Goal: Task Accomplishment & Management: Complete application form

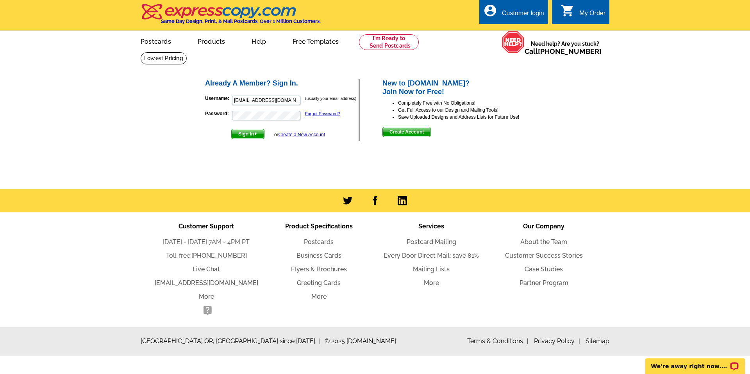
click at [300, 133] on link "Create a New Account" at bounding box center [302, 134] width 46 height 5
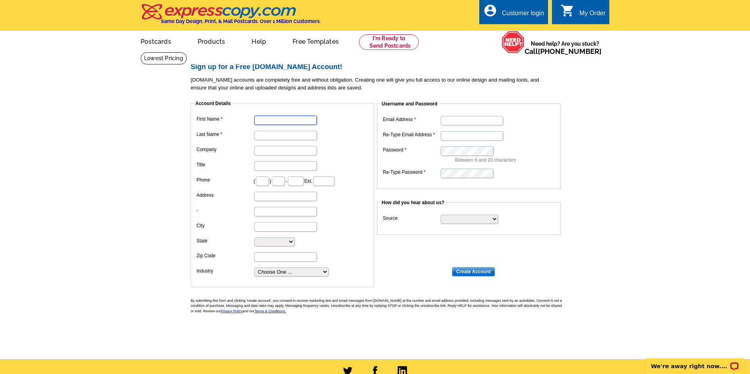
click at [293, 119] on input "First Name" at bounding box center [285, 120] width 62 height 9
type input "Teresa"
type input "Schnitzler"
type input "Teresa L Schnitzler PC"
type input "702"
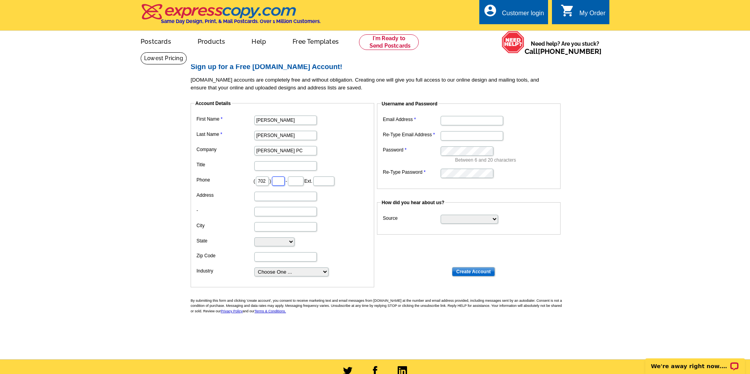
type input "524"
type input "8908"
type input "2414 tour edition drive"
type input "Henderson"
select select "NV"
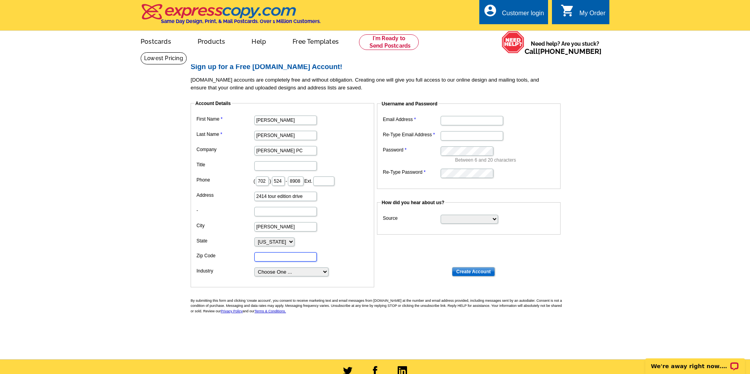
type input "89074"
type input "terrischnitzler@gmail.com"
click at [300, 163] on input "Title" at bounding box center [285, 165] width 62 height 9
click at [319, 271] on select "Choose One ... Residential Real Estate Accounting Agriculture Architecture Arts…" at bounding box center [291, 272] width 74 height 9
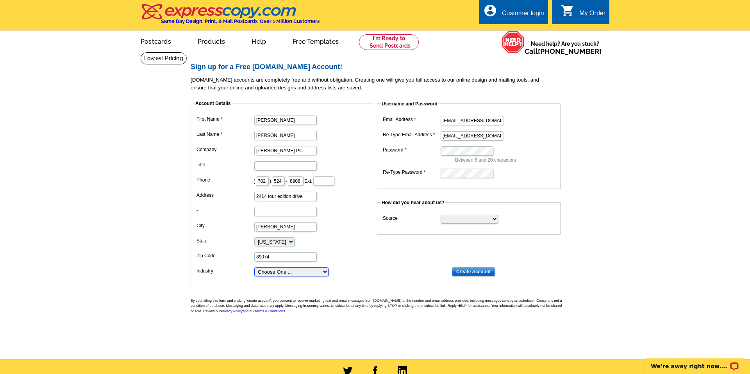
select select "3"
click at [254, 268] on select "Choose One ... Residential Real Estate Accounting Agriculture Architecture Arts…" at bounding box center [291, 272] width 74 height 9
click at [475, 219] on select "Search Engine Television Ad Direct Mail Postcard Email Referred by a friend Oth…" at bounding box center [469, 219] width 57 height 9
select select "other"
click at [441, 215] on select "Search Engine Television Ad Direct Mail Postcard Email Referred by a friend Oth…" at bounding box center [469, 219] width 57 height 9
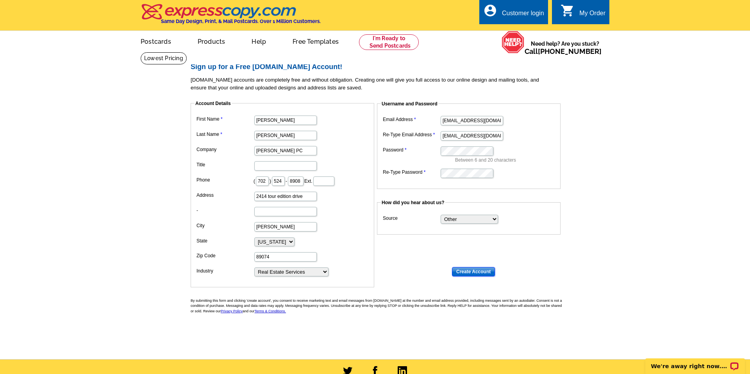
click at [468, 269] on input "Create Account" at bounding box center [473, 271] width 43 height 9
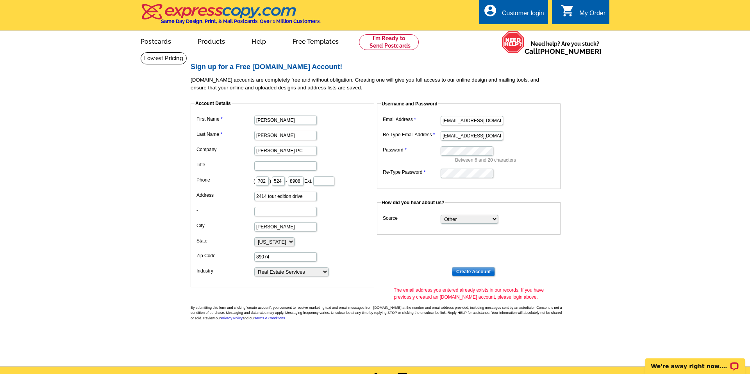
click at [518, 9] on link "account_circle Customer login" at bounding box center [513, 14] width 61 height 10
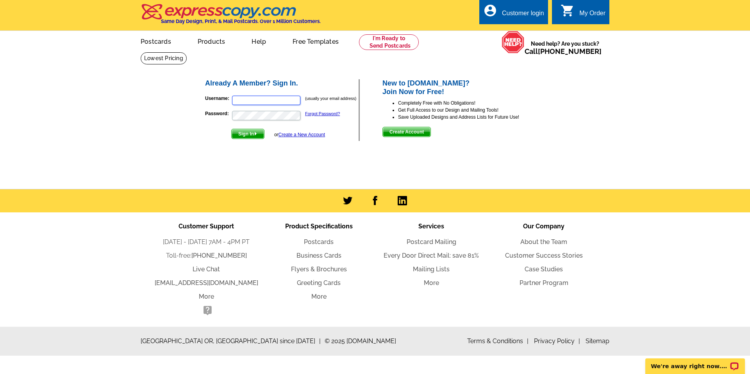
type input "[EMAIL_ADDRESS][DOMAIN_NAME]"
click at [248, 131] on span "Sign In" at bounding box center [248, 133] width 32 height 9
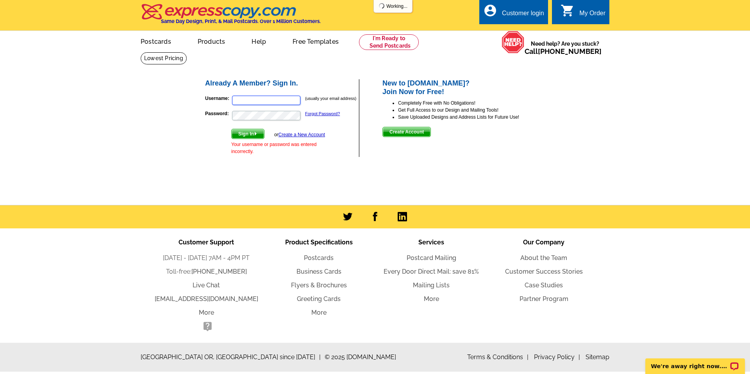
type input "[EMAIL_ADDRESS][DOMAIN_NAME]"
click at [334, 112] on link "Forgot Password?" at bounding box center [322, 113] width 35 height 5
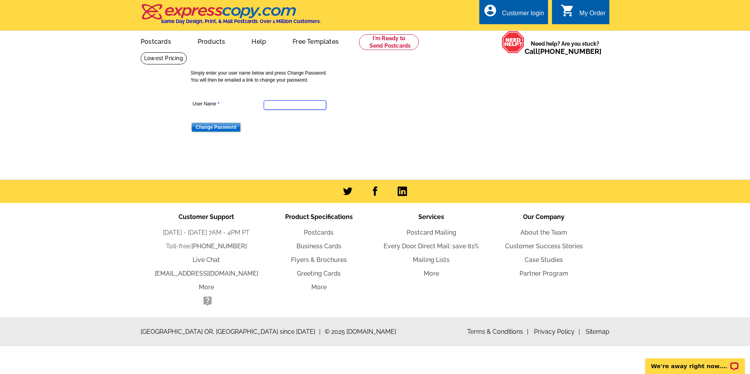
click at [307, 105] on input "User Name" at bounding box center [295, 104] width 62 height 9
type input "terrischnitzler@gmail.com"
click at [226, 127] on input "Change Password" at bounding box center [215, 127] width 49 height 9
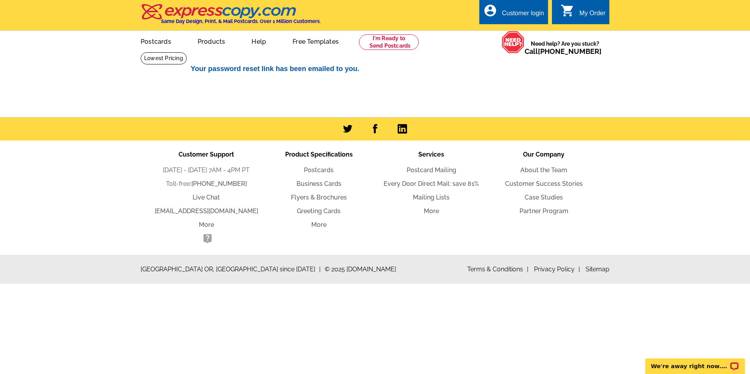
click at [537, 8] on div "account_circle Customer login" at bounding box center [513, 12] width 69 height 25
click at [506, 9] on link "account_circle Customer login" at bounding box center [513, 14] width 61 height 10
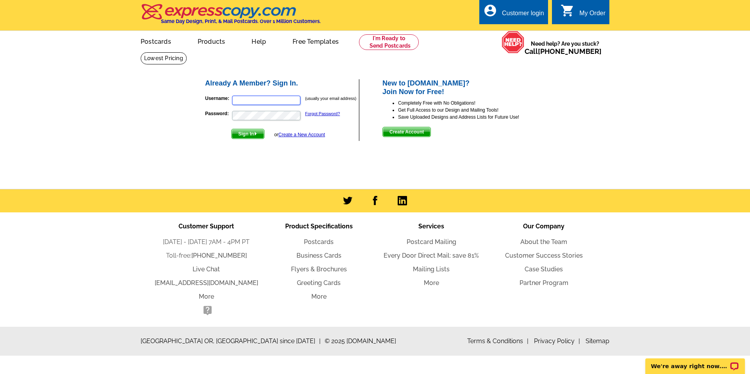
type input "[EMAIL_ADDRESS][DOMAIN_NAME]"
click at [257, 133] on img "submit" at bounding box center [256, 134] width 4 height 4
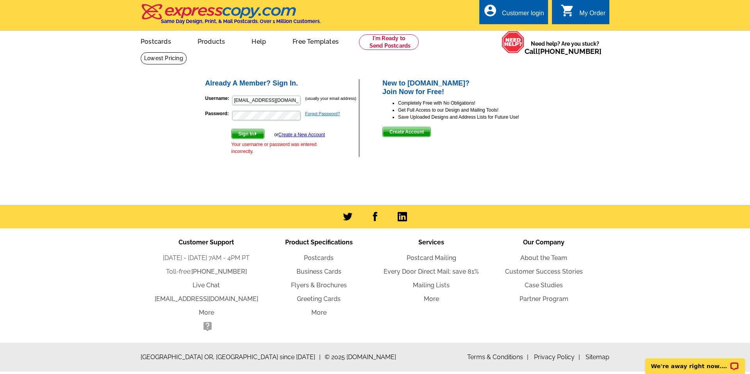
click at [330, 112] on link "Forgot Password?" at bounding box center [322, 113] width 35 height 5
